Goal: Complete application form: Complete application form

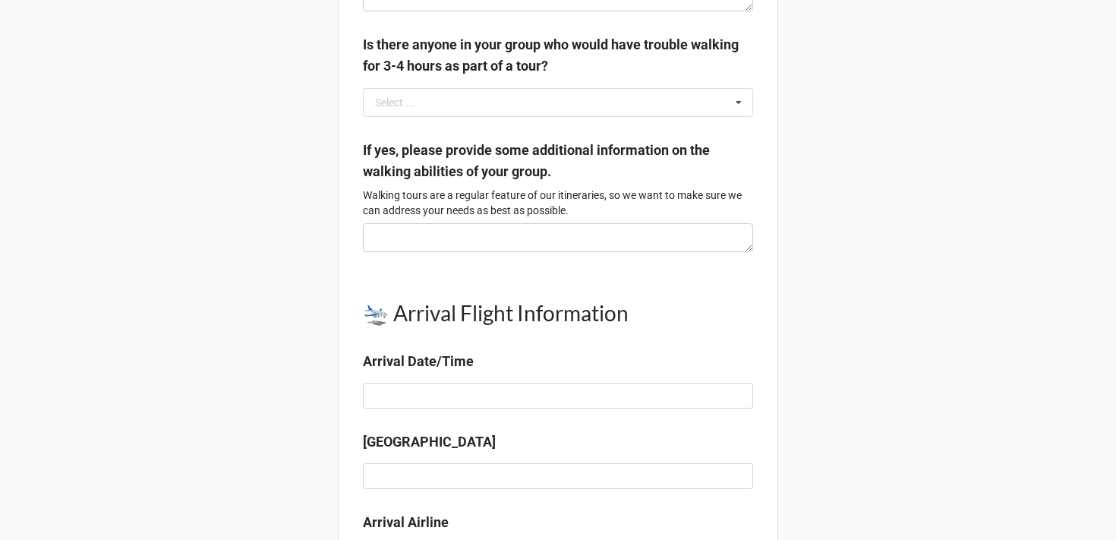
scroll to position [880, 0]
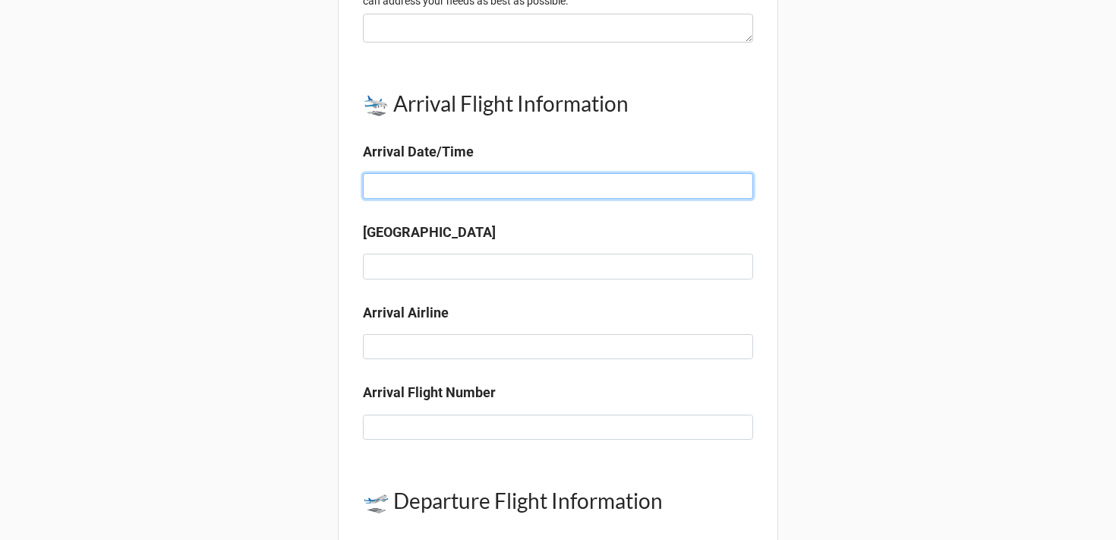
click at [392, 199] on input at bounding box center [558, 186] width 390 height 26
type input "[DATE]8:10 AM"
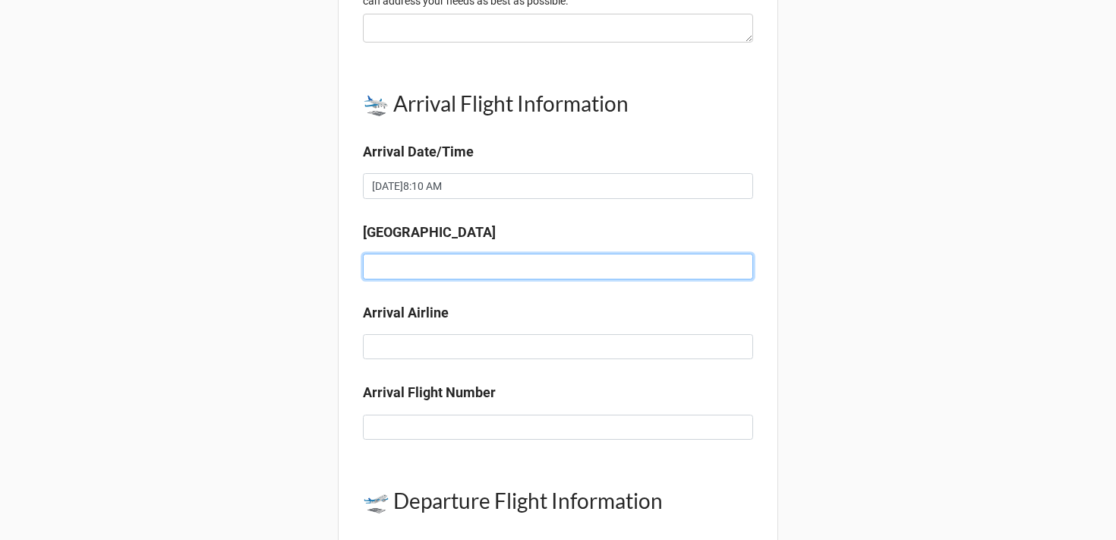
click at [401, 273] on input at bounding box center [558, 266] width 390 height 26
type input "N"
type input "A"
type input "[GEOGRAPHIC_DATA] (NAP)"
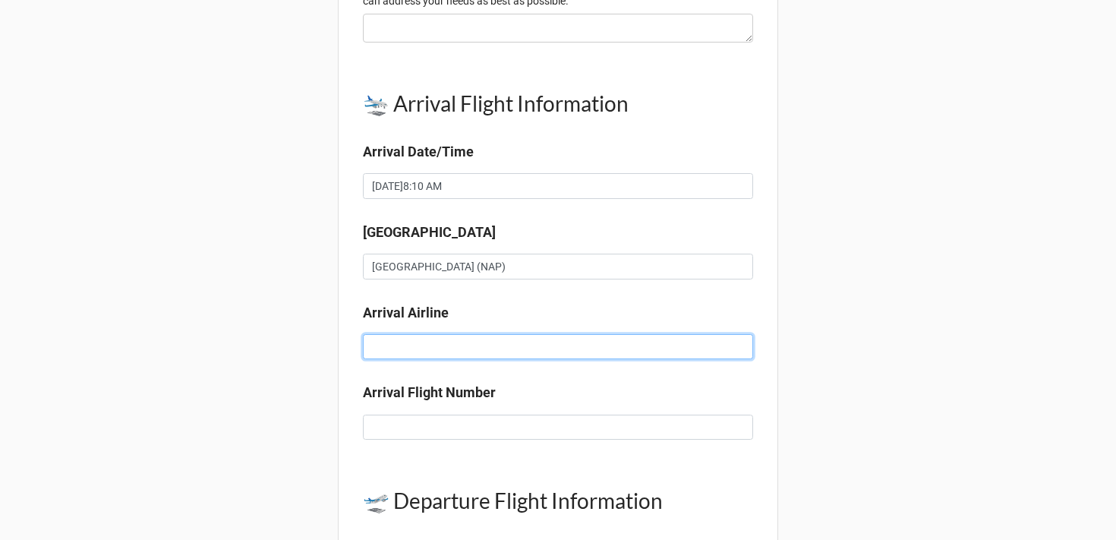
click at [395, 360] on input at bounding box center [558, 347] width 390 height 26
type input "Delta"
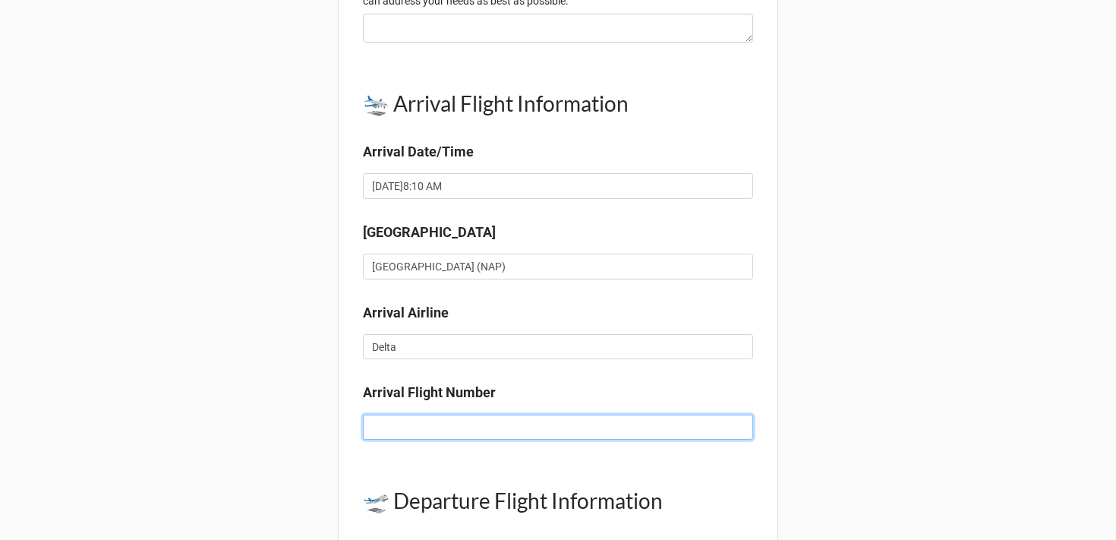
click at [452, 432] on input at bounding box center [558, 427] width 390 height 26
paste input "DL 232"
type input "DL 232"
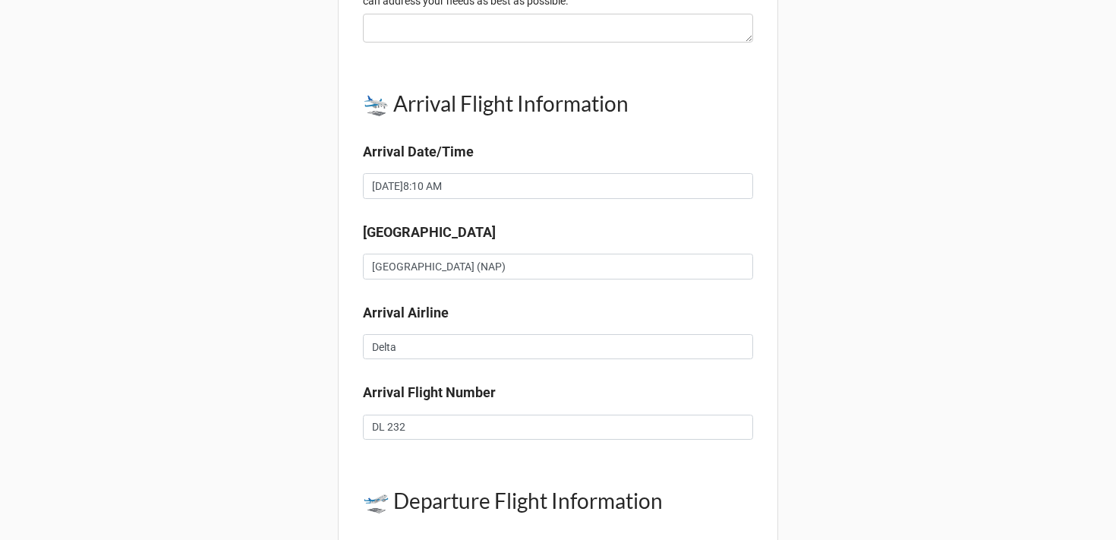
click at [902, 427] on div "[PERSON_NAME] Traveler Questionnaire Please complete this questionnaire to the …" at bounding box center [558, 229] width 1116 height 2218
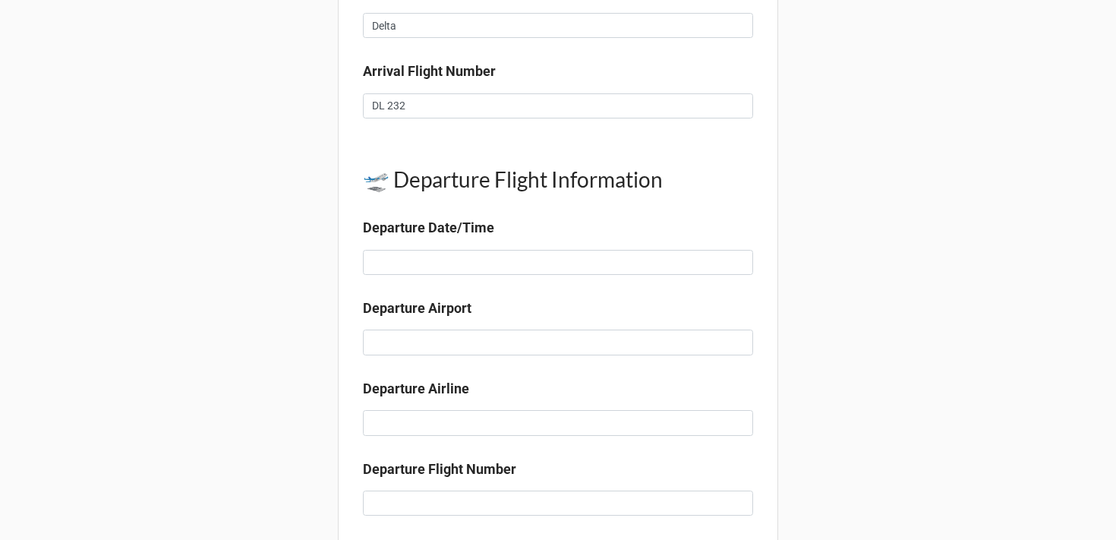
scroll to position [1251, 0]
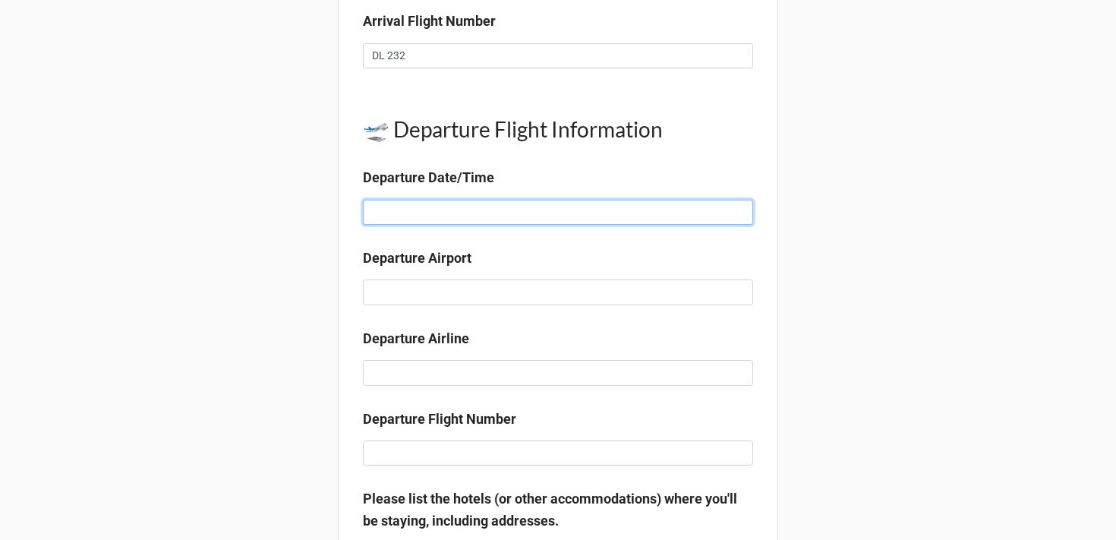
click at [396, 225] on input at bounding box center [558, 213] width 390 height 26
type input "N"
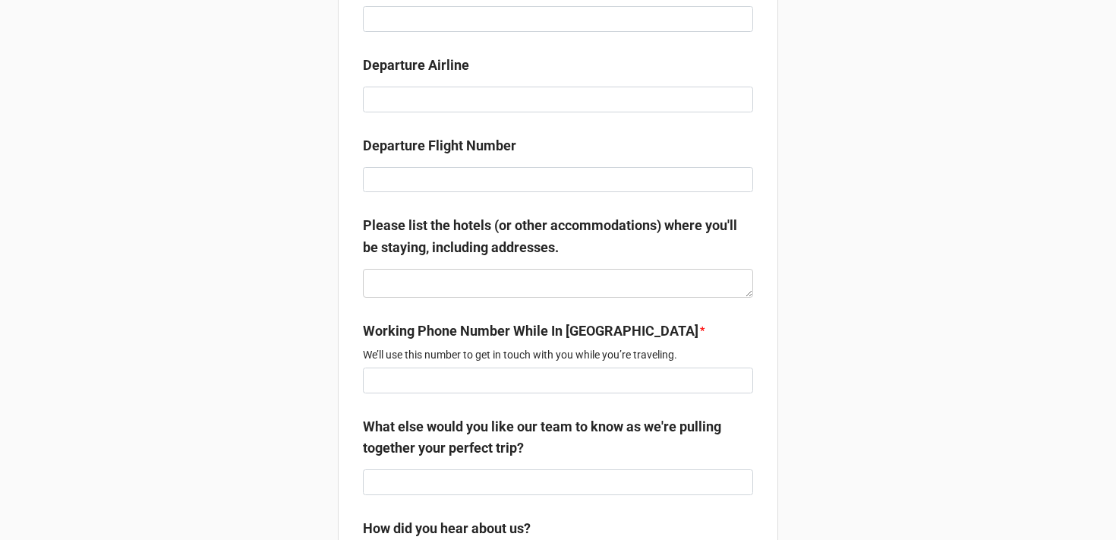
scroll to position [1472, 0]
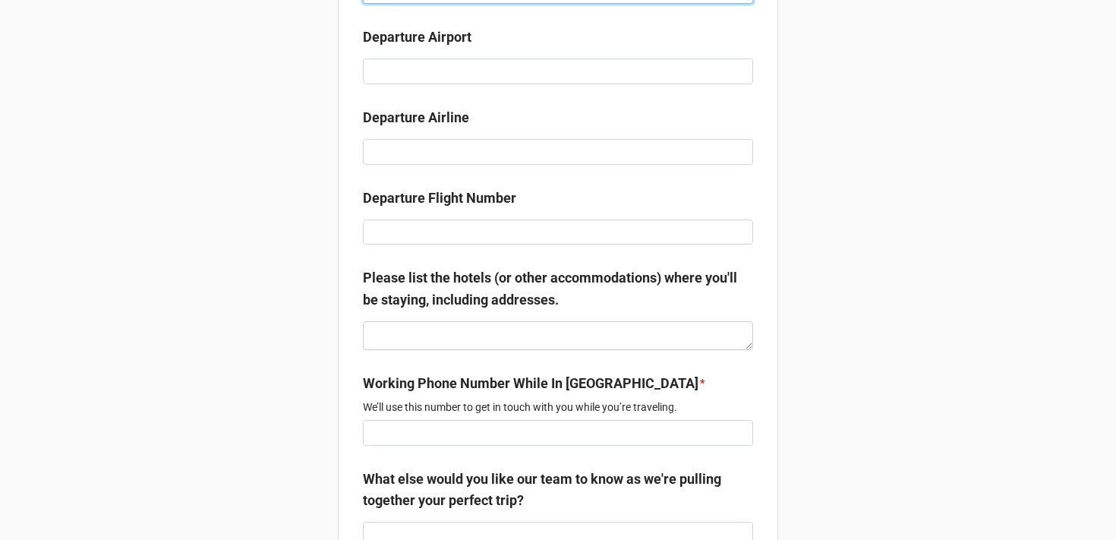
type input "[DATE]12:00 PM"
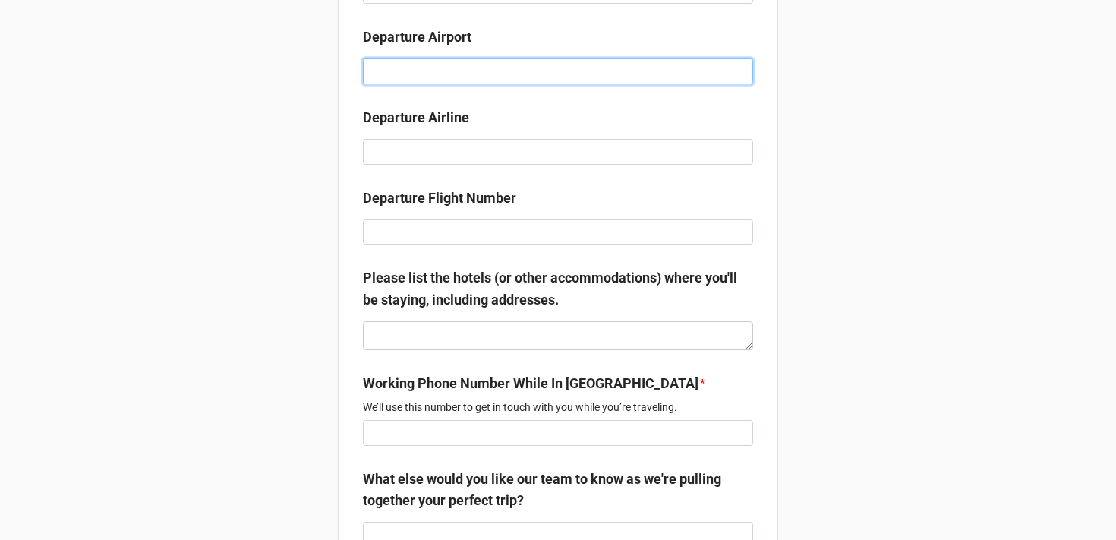
click at [398, 84] on input at bounding box center [558, 71] width 390 height 26
type input "Rome (FCO)"
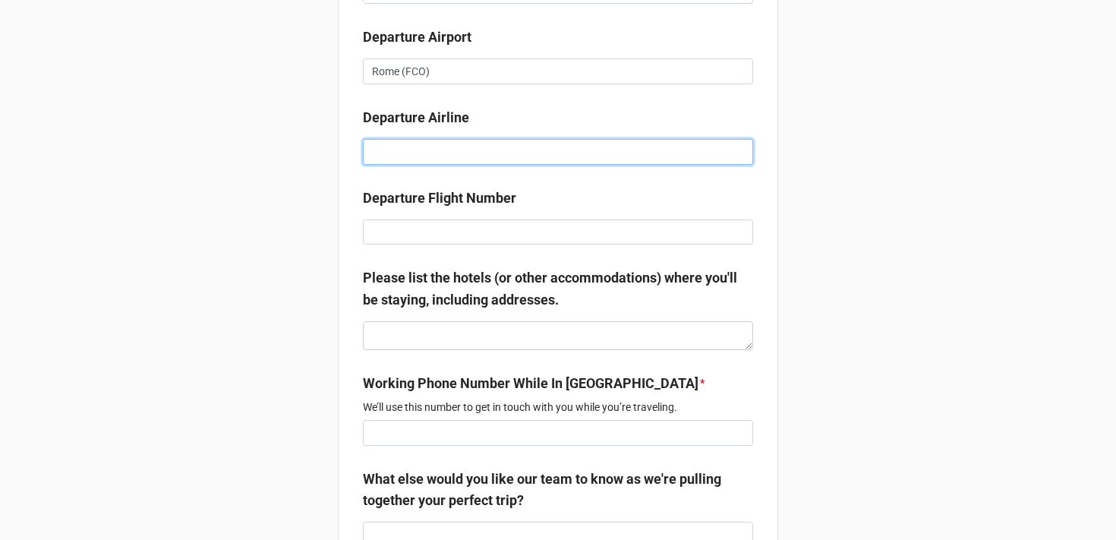
click at [367, 165] on input at bounding box center [558, 152] width 390 height 26
type input "Delta"
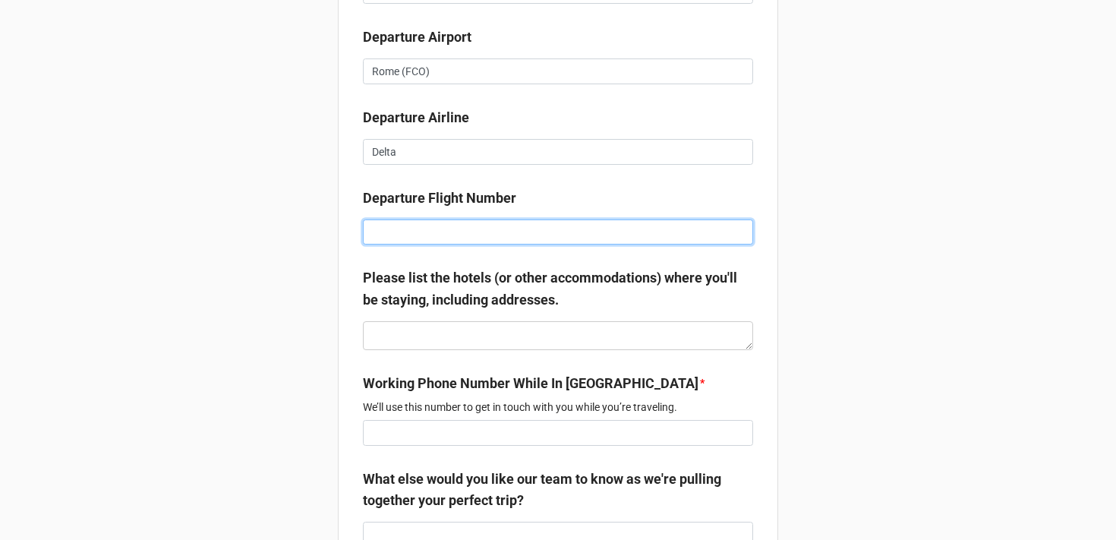
click at [392, 245] on input at bounding box center [558, 232] width 390 height 26
click at [370, 245] on input at bounding box center [558, 232] width 390 height 26
type input "DL 231"
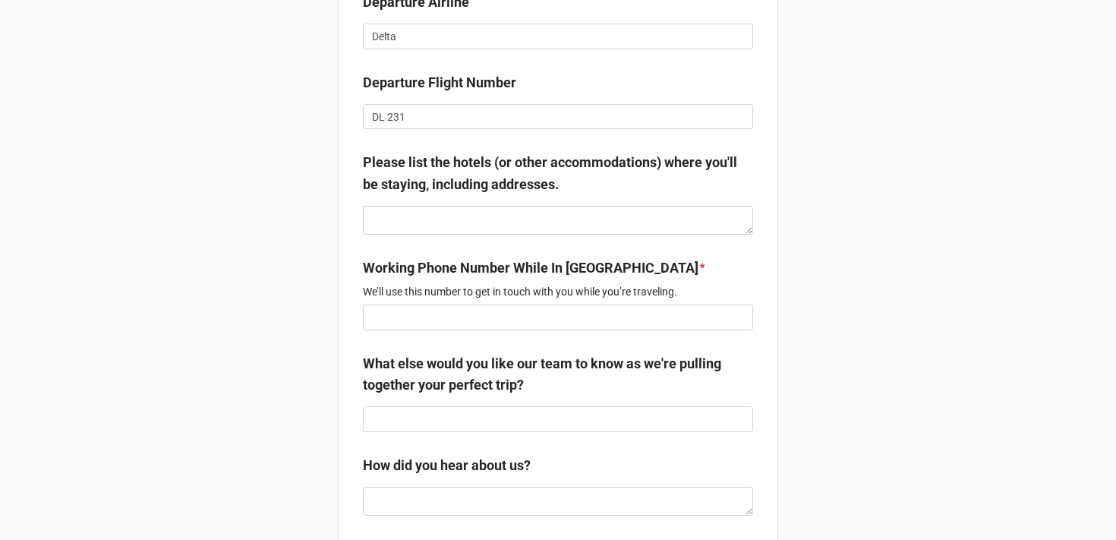
scroll to position [1694, 0]
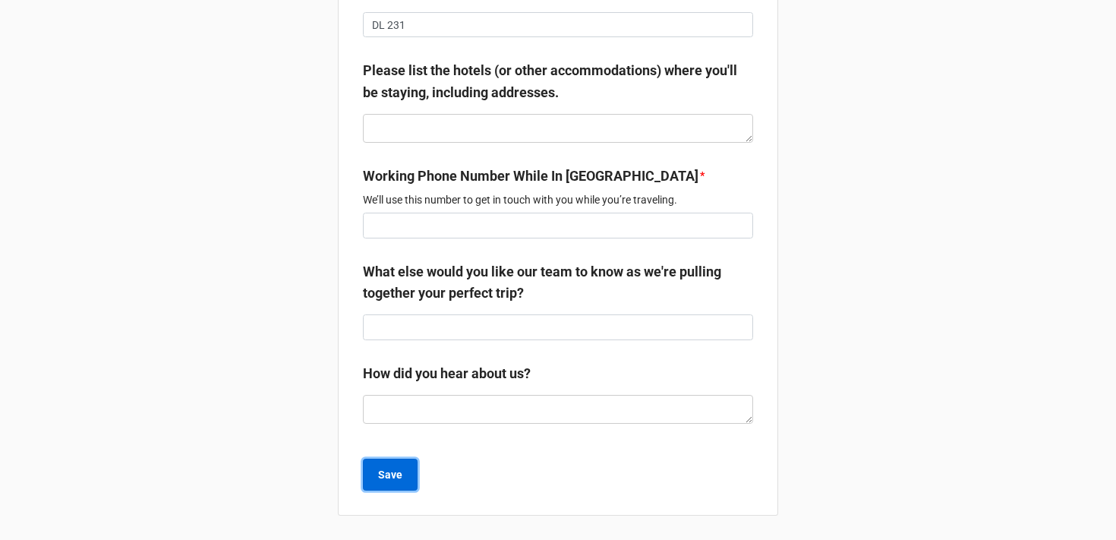
click at [393, 480] on b "Save" at bounding box center [390, 475] width 24 height 16
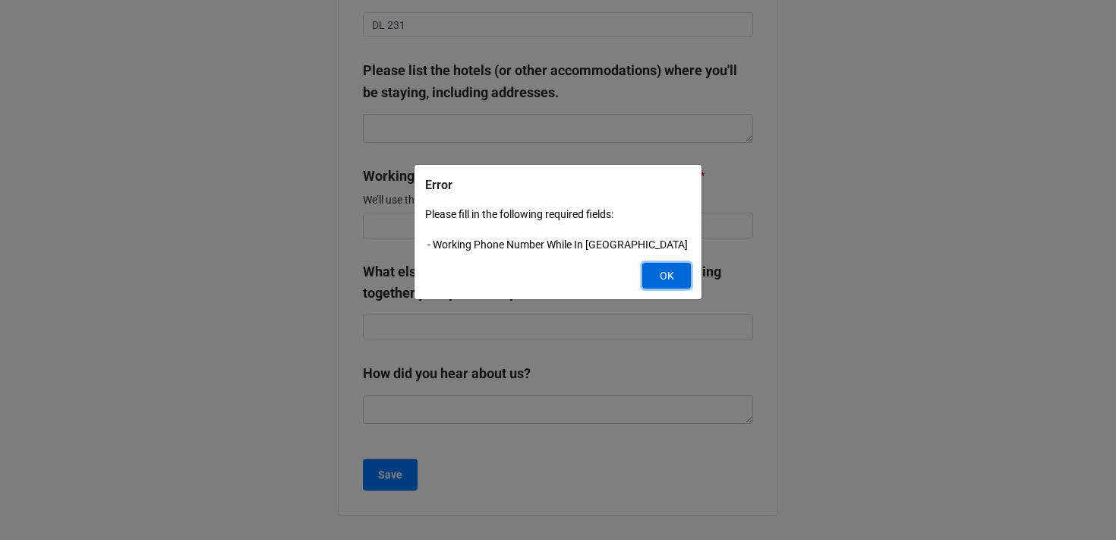
click at [667, 269] on button "OK" at bounding box center [666, 276] width 49 height 26
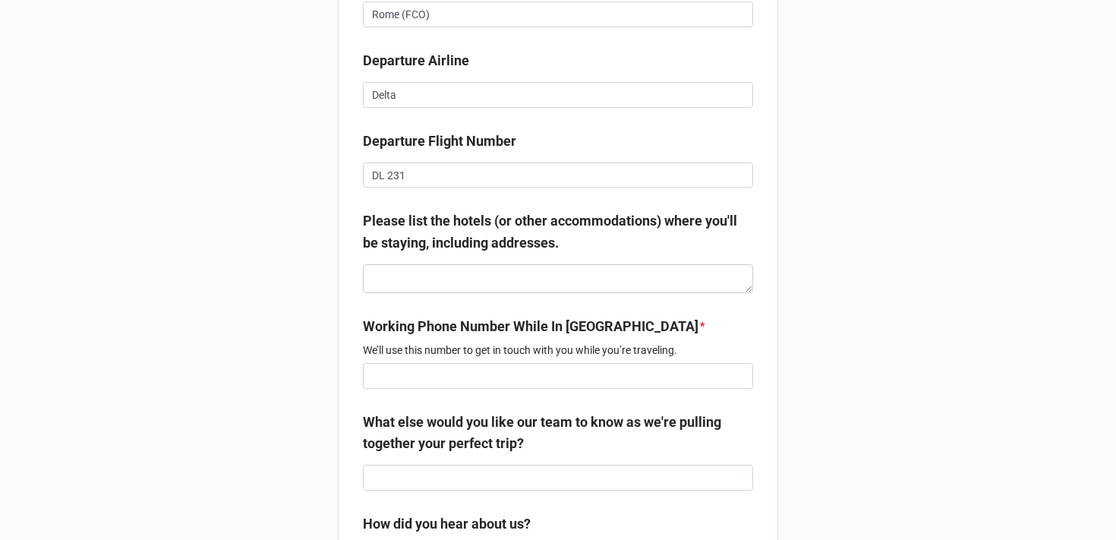
scroll to position [1580, 0]
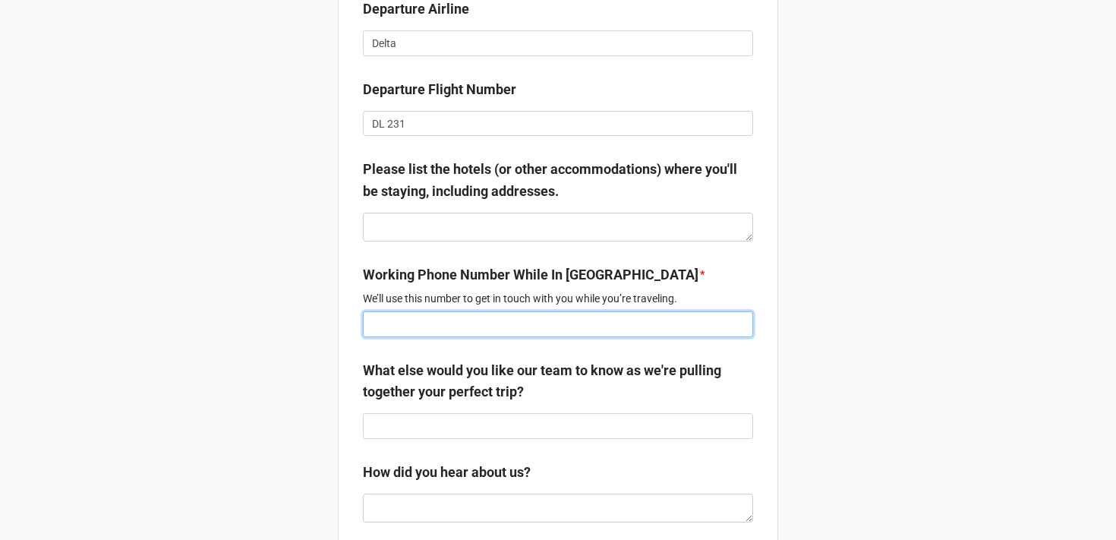
click at [411, 337] on input at bounding box center [558, 324] width 390 height 26
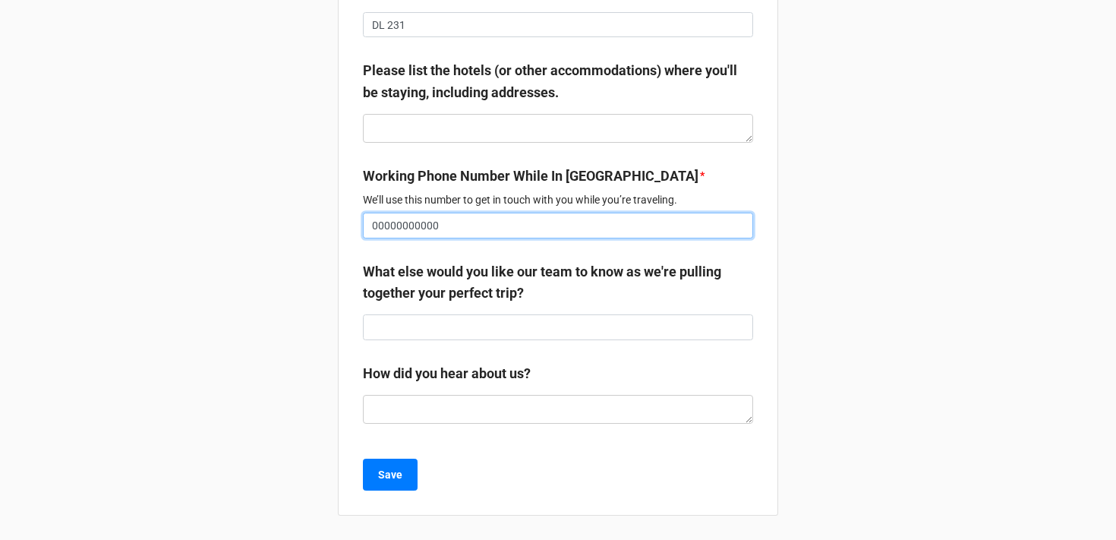
drag, startPoint x: 443, startPoint y: 221, endPoint x: 280, endPoint y: 221, distance: 163.2
type input "TBD"
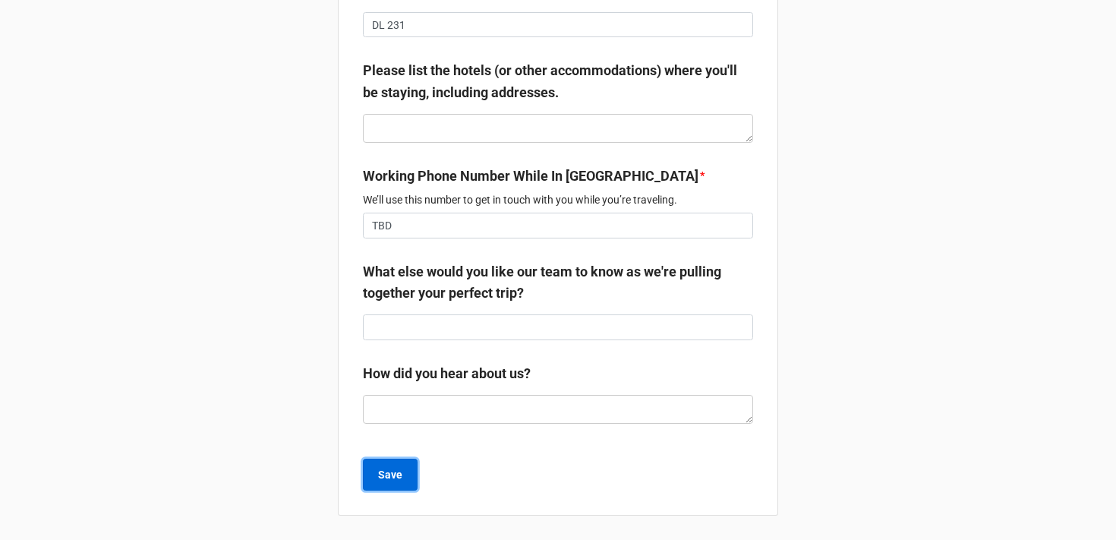
click at [392, 480] on b "Save" at bounding box center [390, 475] width 24 height 16
